Goal: Transaction & Acquisition: Purchase product/service

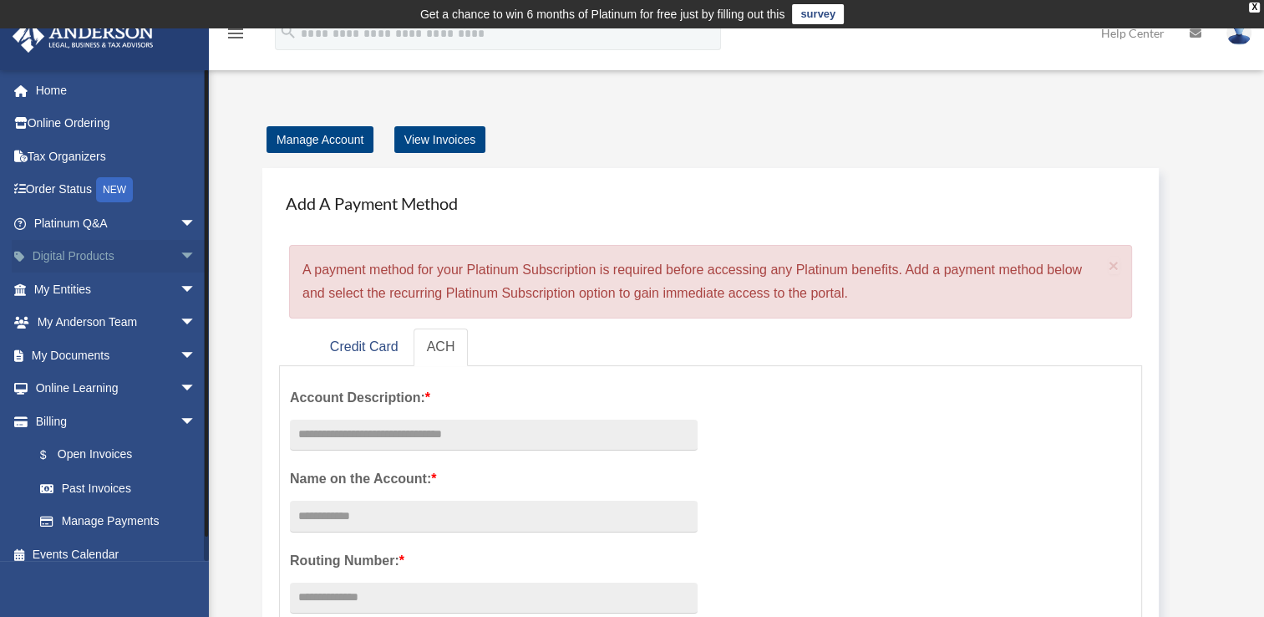
click at [80, 252] on link "Digital Products arrow_drop_down" at bounding box center [117, 256] width 210 height 33
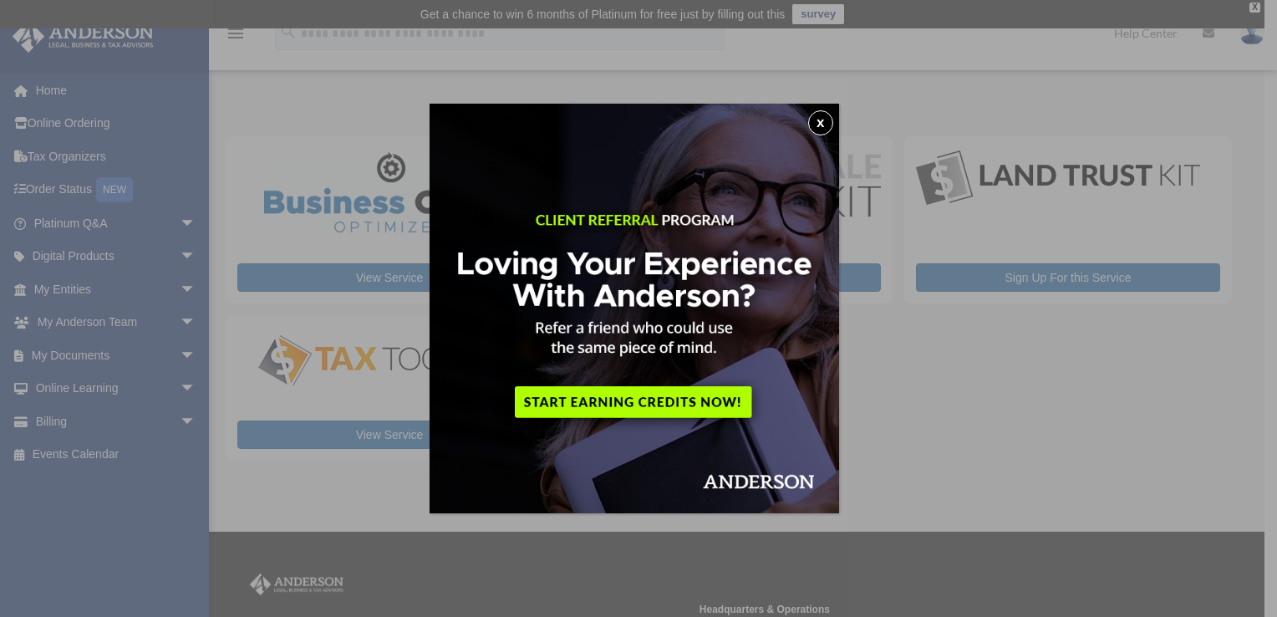
click at [822, 116] on button "x" at bounding box center [820, 122] width 25 height 25
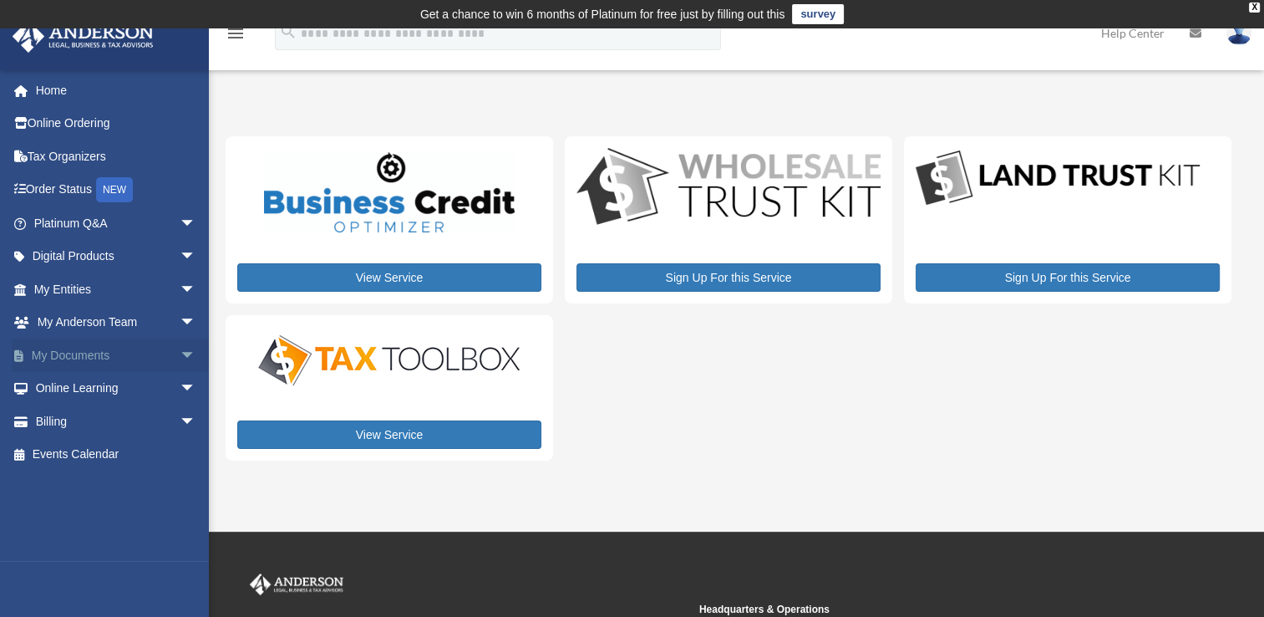
click at [180, 352] on span "arrow_drop_down" at bounding box center [196, 355] width 33 height 34
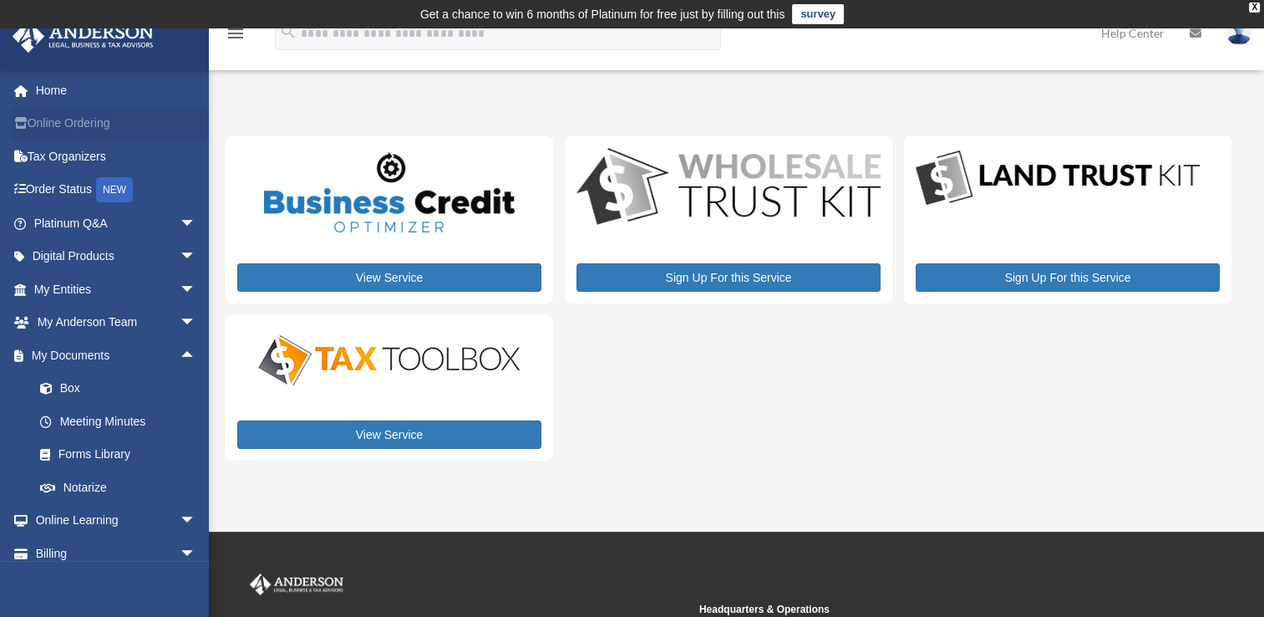
click at [47, 123] on link "Online Ordering" at bounding box center [117, 123] width 210 height 33
